Goal: Task Accomplishment & Management: Complete application form

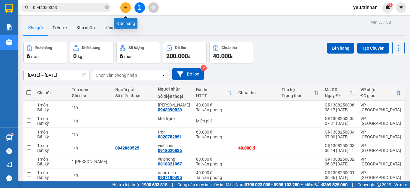
click at [123, 9] on button at bounding box center [125, 7] width 11 height 11
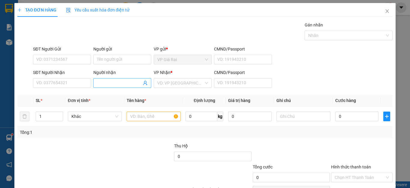
click at [103, 85] on input "Người nhận" at bounding box center [119, 83] width 45 height 7
type input "h"
type input "y"
type input "ý tỷ hàng trả"
drag, startPoint x: 190, startPoint y: 77, endPoint x: 189, endPoint y: 82, distance: 4.6
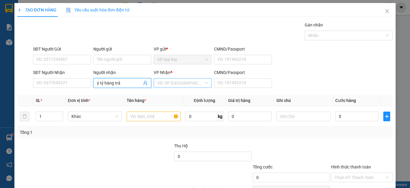
click at [189, 82] on div "VP Nhận * VD: VP [GEOGRAPHIC_DATA]" at bounding box center [183, 79] width 58 height 21
click at [173, 86] on input "search" at bounding box center [180, 82] width 47 height 9
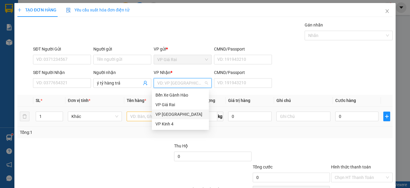
click at [162, 113] on div "VP [GEOGRAPHIC_DATA]" at bounding box center [181, 114] width 50 height 7
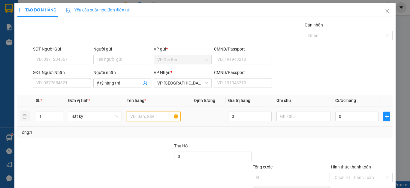
click at [145, 114] on input "text" at bounding box center [154, 116] width 54 height 10
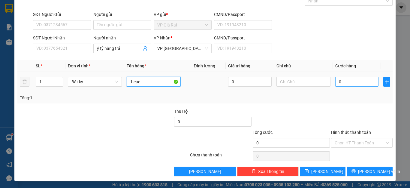
type input "1 cục"
click at [337, 80] on input "0" at bounding box center [356, 82] width 43 height 10
type input "2"
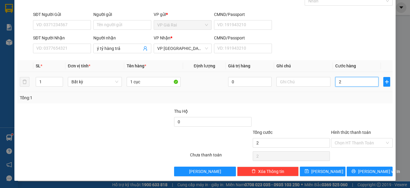
type input "20"
type input "20.000"
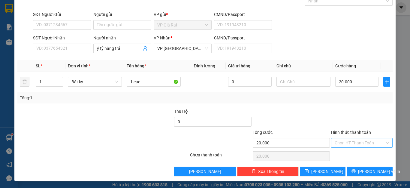
drag, startPoint x: 340, startPoint y: 139, endPoint x: 340, endPoint y: 144, distance: 4.5
click at [340, 142] on input "Hình thức thanh toán" at bounding box center [360, 142] width 50 height 9
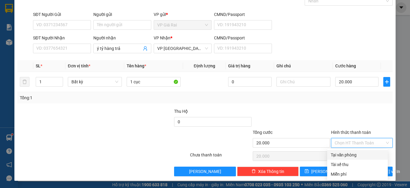
drag, startPoint x: 343, startPoint y: 151, endPoint x: 358, endPoint y: 180, distance: 33.0
click at [346, 156] on div "Tại văn phòng" at bounding box center [357, 155] width 61 height 10
type input "0"
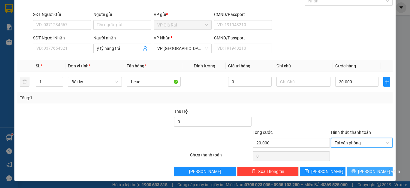
click at [365, 171] on span "[PERSON_NAME] và In" at bounding box center [379, 171] width 42 height 7
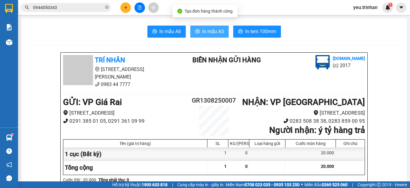
click at [204, 32] on span "In mẫu A5" at bounding box center [213, 32] width 22 height 8
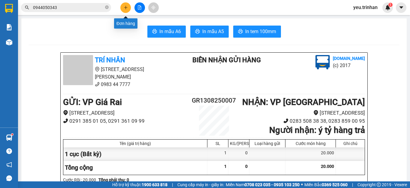
click at [125, 8] on icon "plus" at bounding box center [125, 7] width 3 height 0
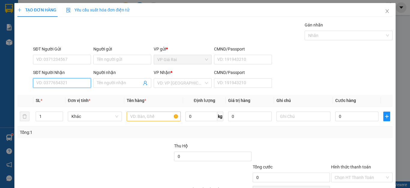
click at [59, 84] on input "SĐT Người Nhận" at bounding box center [62, 83] width 58 height 10
type input "0918137922"
click at [76, 94] on div "0918137922 - [PERSON_NAME]" at bounding box center [65, 95] width 59 height 7
type input "[PERSON_NAME]"
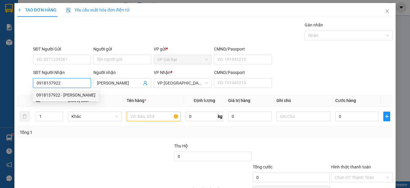
type input "20.000"
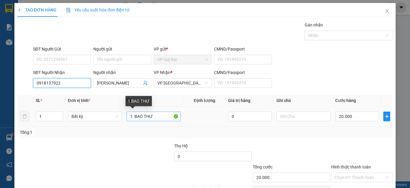
type input "0918137922"
drag, startPoint x: 154, startPoint y: 117, endPoint x: 101, endPoint y: 120, distance: 52.9
click at [101, 120] on tr "1 Bất kỳ 1 BAO THƯ 0 20.000" at bounding box center [204, 116] width 375 height 20
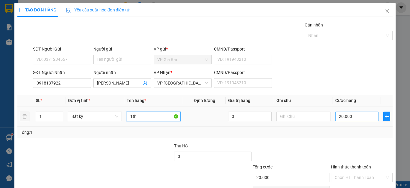
type input "1th"
click at [365, 117] on input "20.000" at bounding box center [356, 116] width 43 height 10
type input "3"
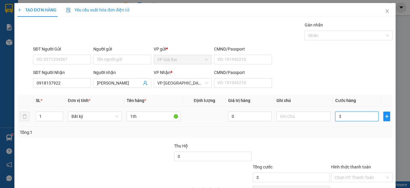
type input "30"
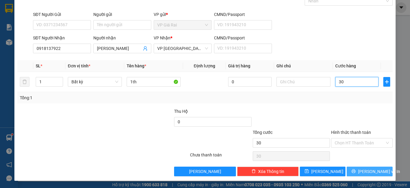
type input "30"
type input "30.000"
click at [365, 170] on span "[PERSON_NAME] và In" at bounding box center [379, 171] width 42 height 7
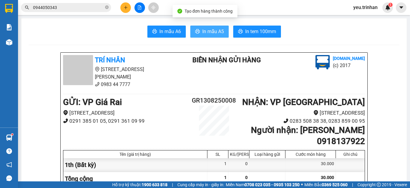
click at [202, 35] on span "In mẫu A5" at bounding box center [213, 32] width 22 height 8
